Goal: Transaction & Acquisition: Purchase product/service

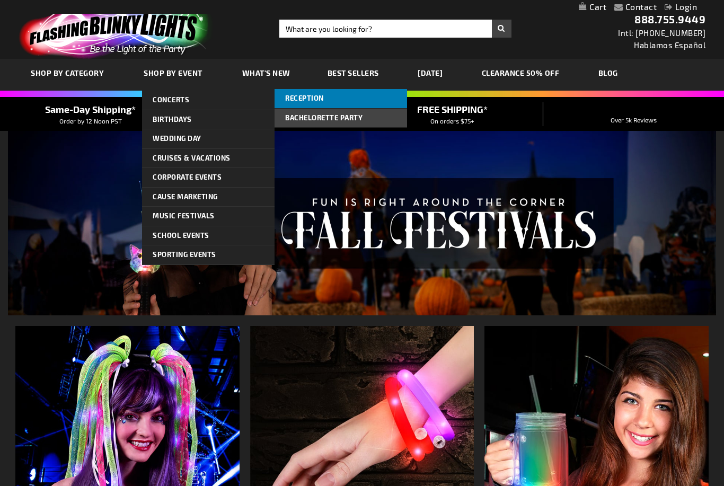
click at [374, 100] on link "Reception" at bounding box center [340, 98] width 132 height 19
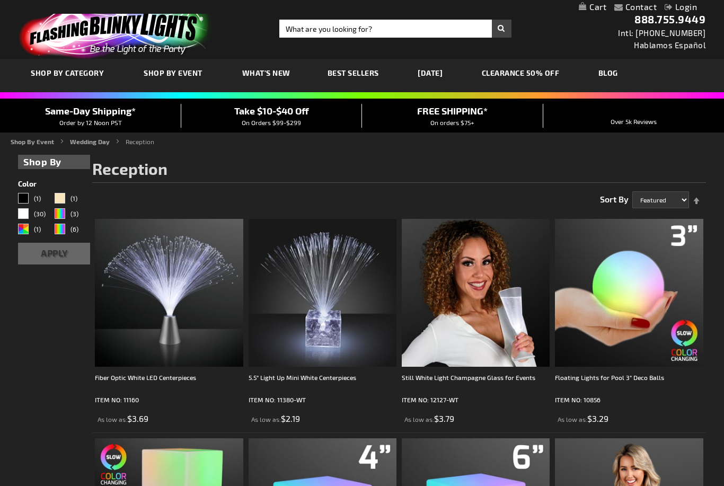
click at [375, 72] on span "Best Sellers" at bounding box center [352, 72] width 51 height 9
click at [366, 75] on span "Best Sellers" at bounding box center [352, 72] width 51 height 9
click at [362, 72] on span "Best Sellers" at bounding box center [352, 72] width 51 height 9
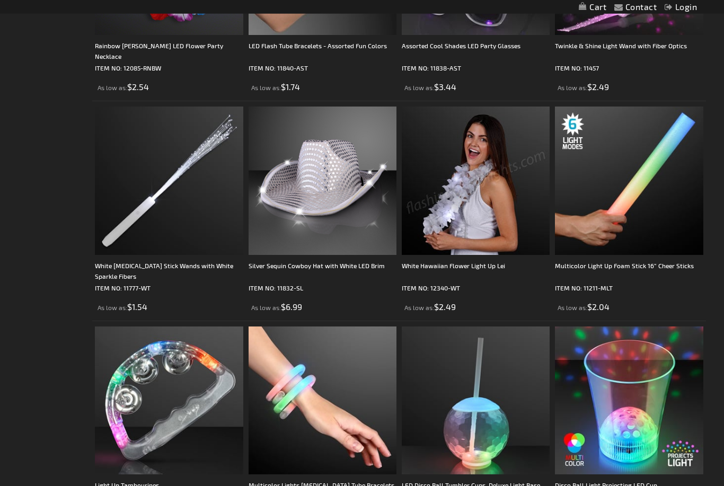
scroll to position [427, 0]
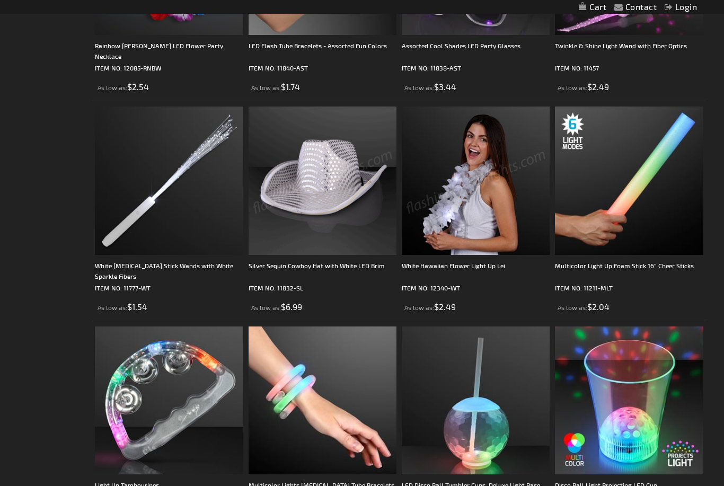
click at [332, 191] on img at bounding box center [323, 181] width 148 height 148
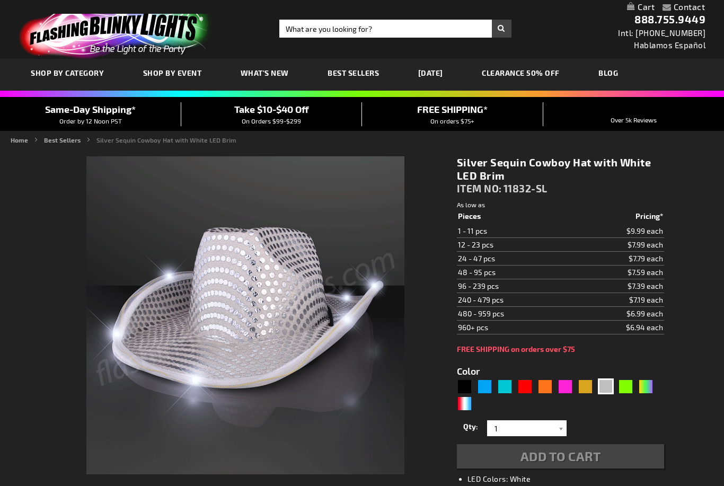
type input "5644"
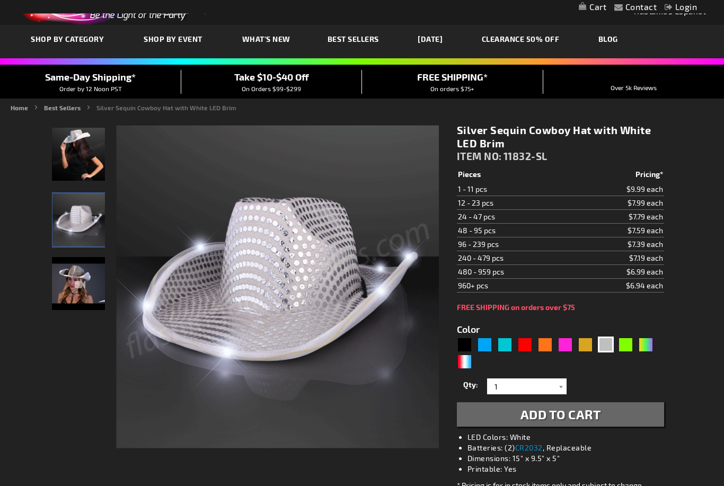
scroll to position [50, 0]
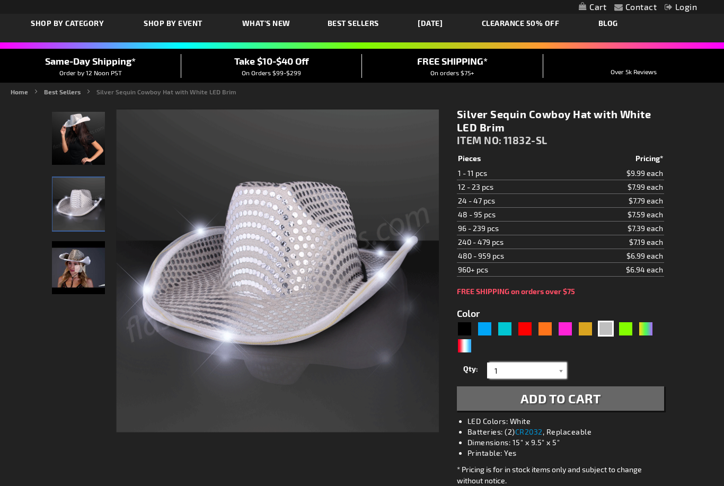
click at [552, 365] on input "1" at bounding box center [528, 370] width 77 height 16
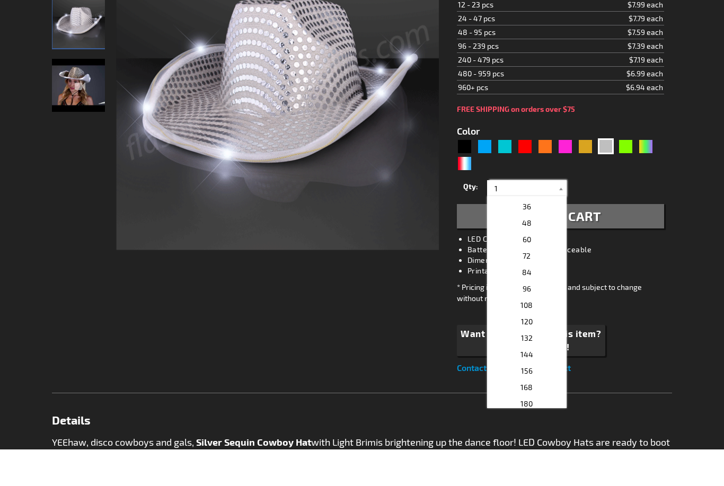
scroll to position [176, 0]
click at [535, 303] on p "60" at bounding box center [526, 311] width 79 height 16
type input "60"
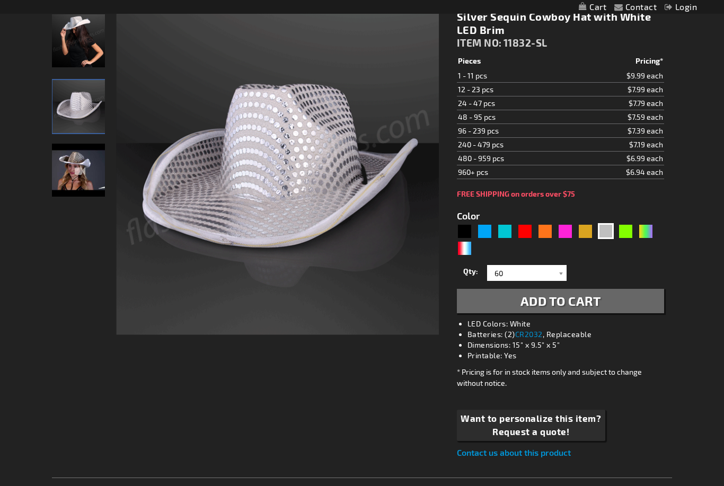
scroll to position [146, 0]
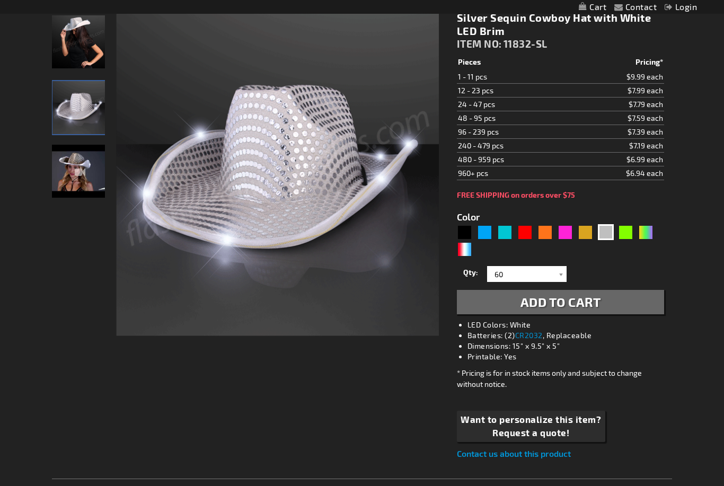
click at [503, 298] on button "Add to Cart" at bounding box center [560, 302] width 207 height 24
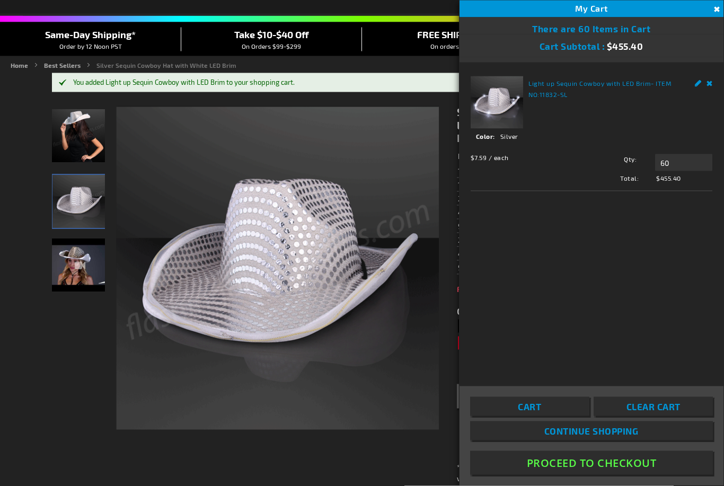
scroll to position [76, 0]
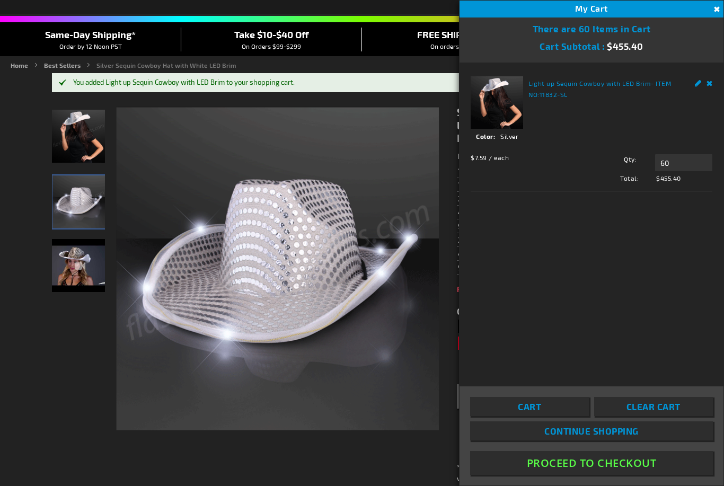
click at [716, 9] on button "Close" at bounding box center [715, 10] width 12 height 12
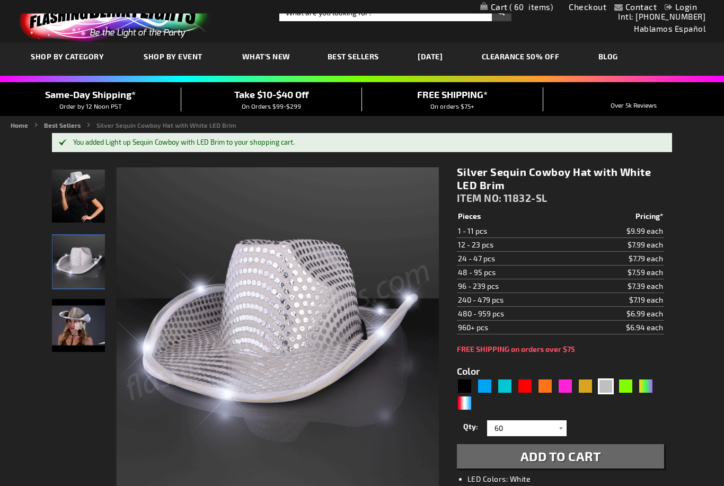
scroll to position [0, 0]
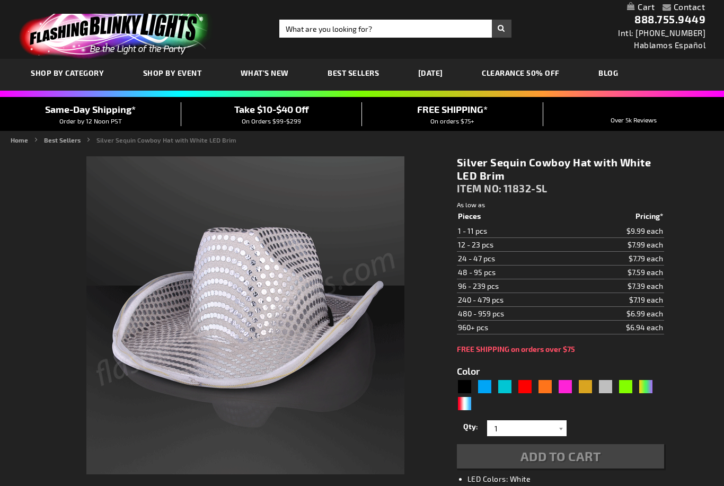
type input "5644"
